Goal: Task Accomplishment & Management: Complete application form

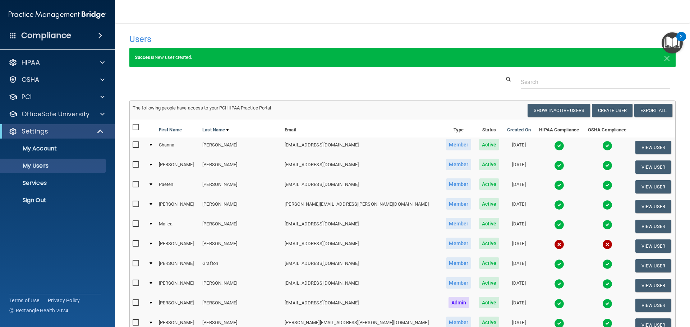
select select "20"
click at [607, 113] on button "Create User" at bounding box center [612, 110] width 41 height 13
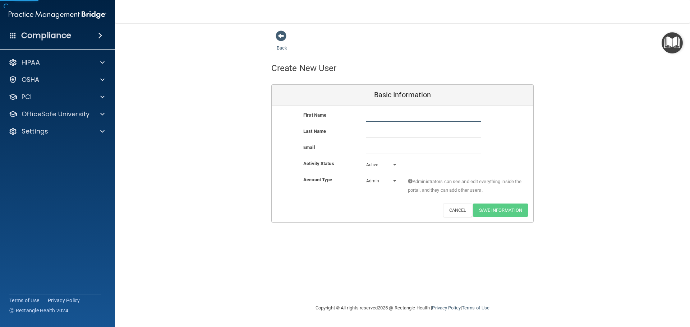
click at [372, 117] on input "text" at bounding box center [423, 116] width 115 height 11
type input "Ahna"
click at [381, 135] on input "text" at bounding box center [423, 132] width 115 height 11
type input "[PERSON_NAME]"
click at [379, 144] on input "email" at bounding box center [423, 148] width 115 height 11
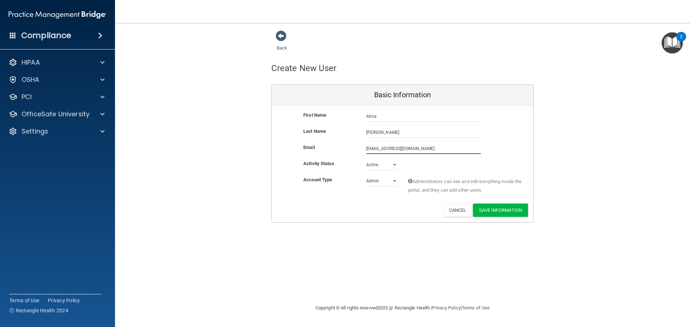
type input "[EMAIL_ADDRESS][DOMAIN_NAME]"
click at [373, 182] on select "Admin Member" at bounding box center [381, 182] width 31 height 11
select select "practice_member"
click at [366, 176] on select "Admin Member" at bounding box center [381, 181] width 31 height 11
click at [388, 182] on select "Admin Member" at bounding box center [381, 181] width 31 height 11
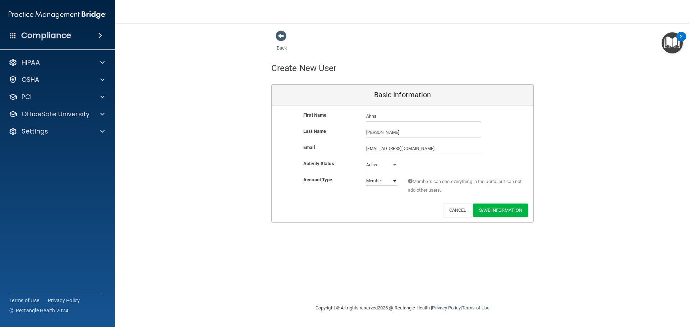
click at [388, 182] on select "Admin Member" at bounding box center [381, 181] width 31 height 11
click at [491, 208] on button "Save Information" at bounding box center [500, 210] width 55 height 13
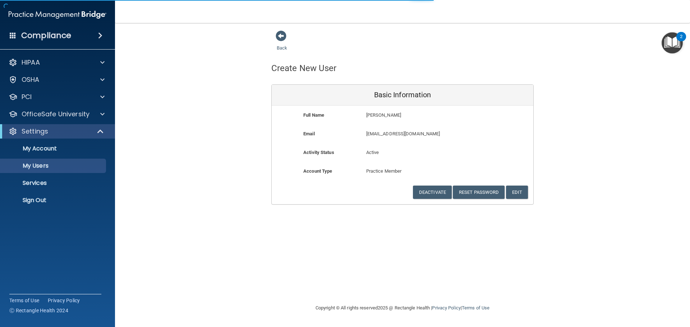
select select "20"
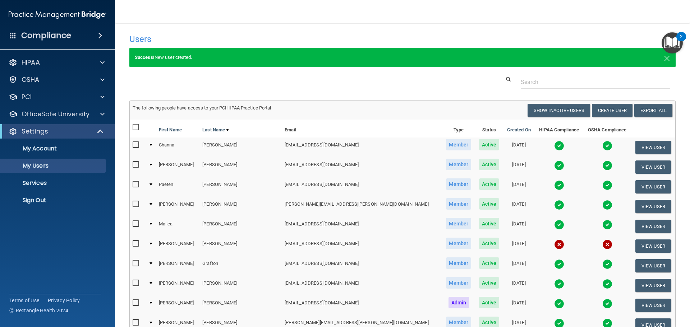
drag, startPoint x: 24, startPoint y: 344, endPoint x: 9, endPoint y: 344, distance: 15.1
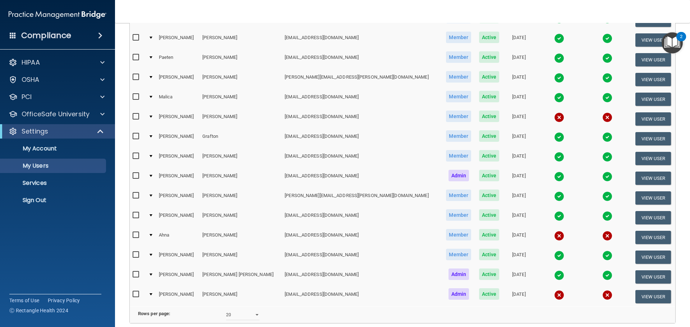
scroll to position [144, 0]
